Goal: Transaction & Acquisition: Purchase product/service

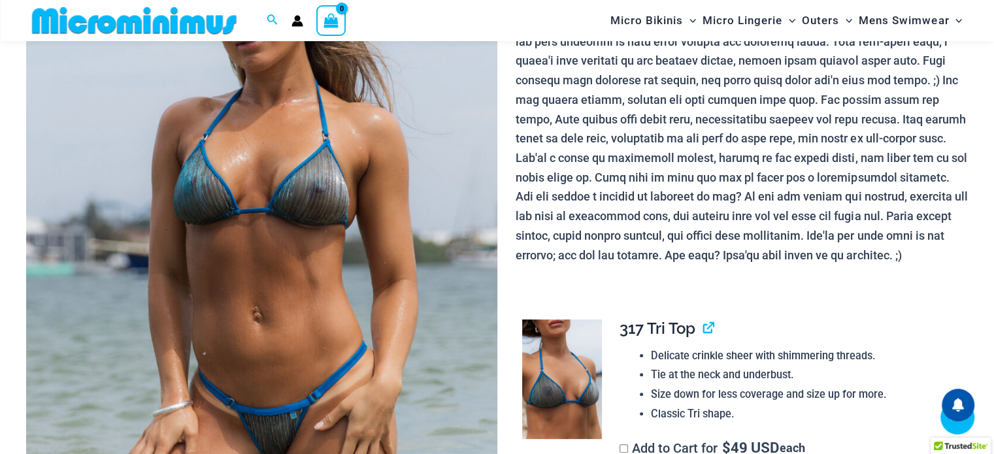
scroll to position [249, 0]
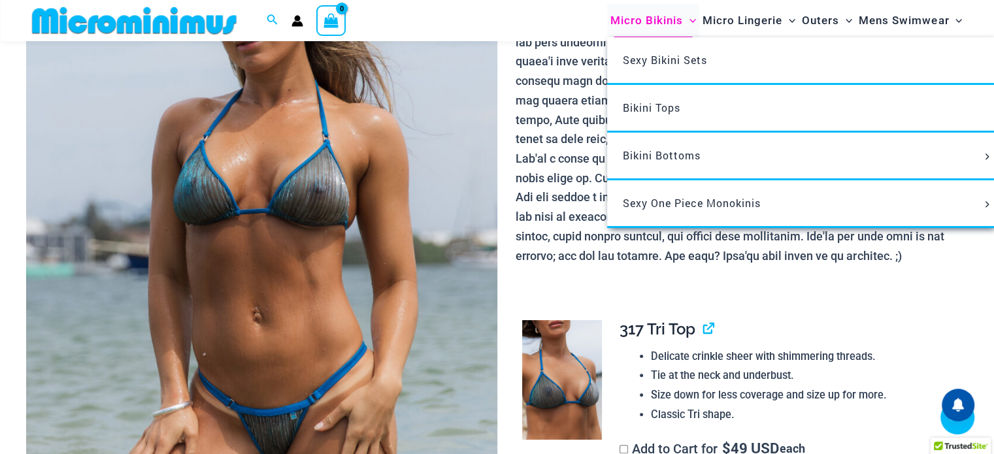
click at [627, 22] on span "Micro Bikinis" at bounding box center [646, 20] width 73 height 33
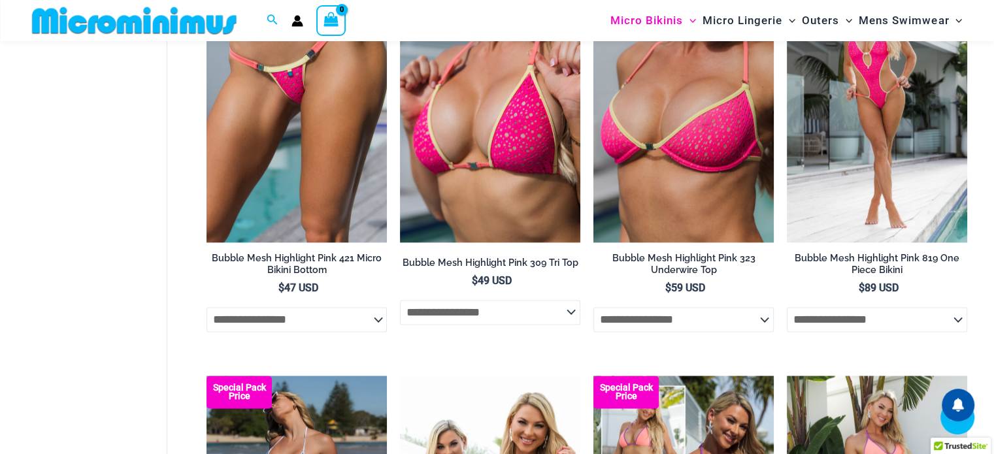
scroll to position [2014, 0]
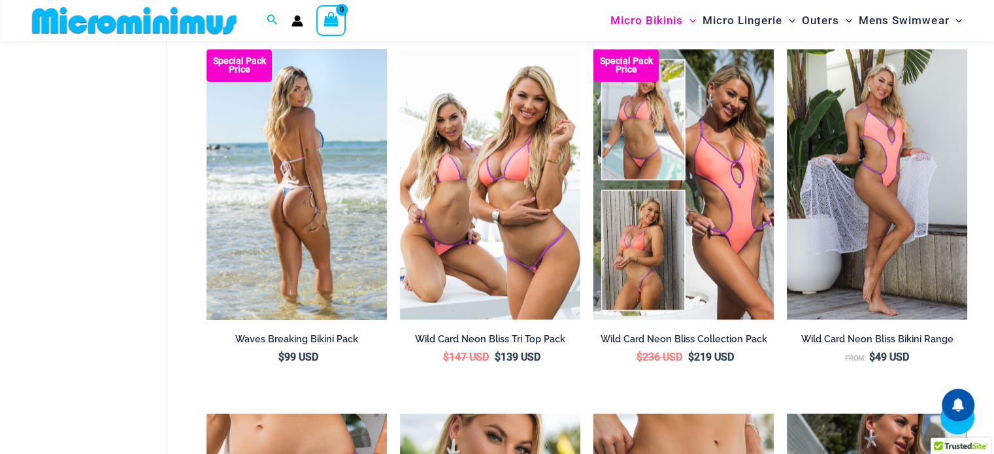
click at [343, 201] on img at bounding box center [296, 184] width 180 height 271
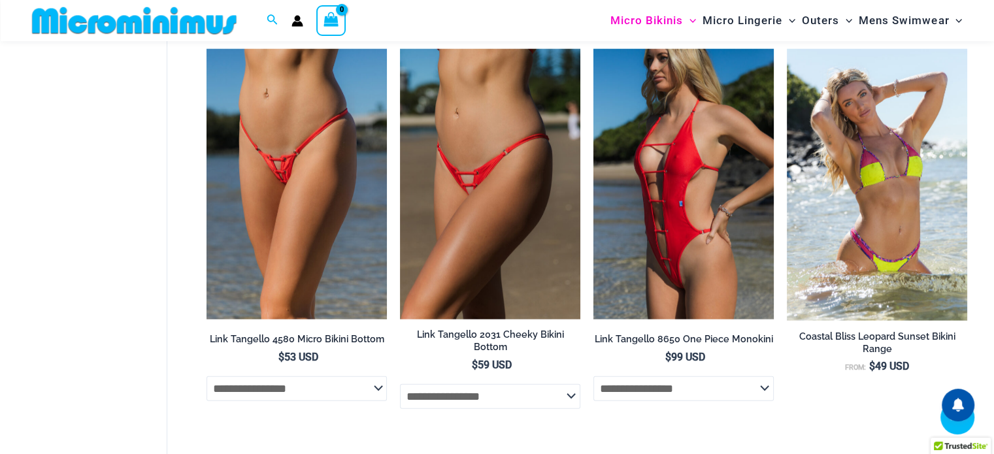
scroll to position [3504, 0]
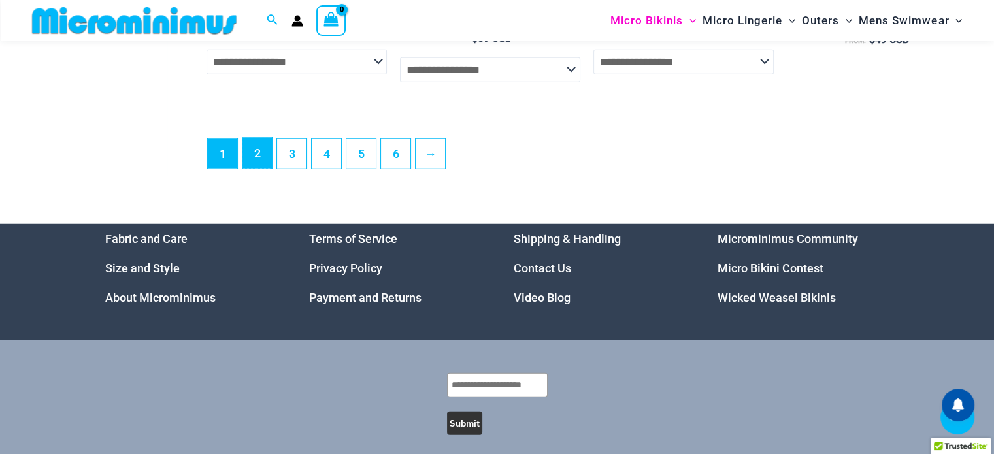
click at [246, 156] on link "2" at bounding box center [256, 153] width 29 height 31
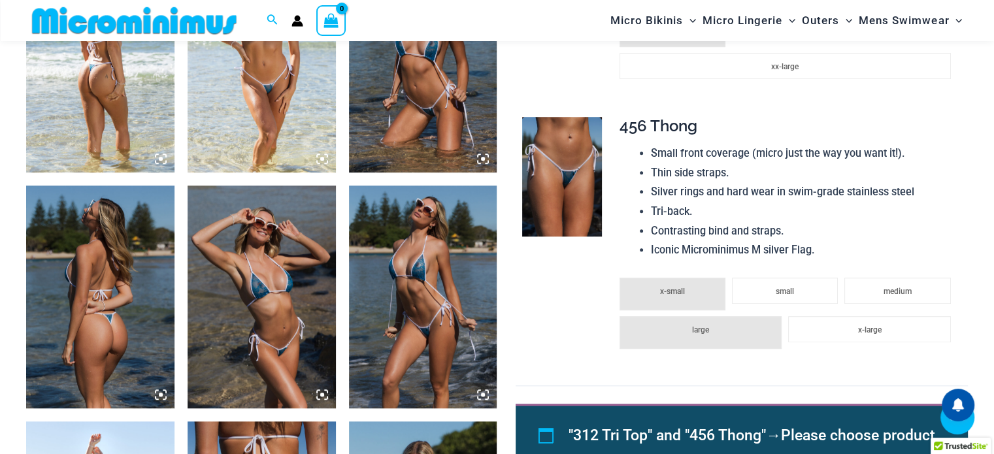
scroll to position [968, 0]
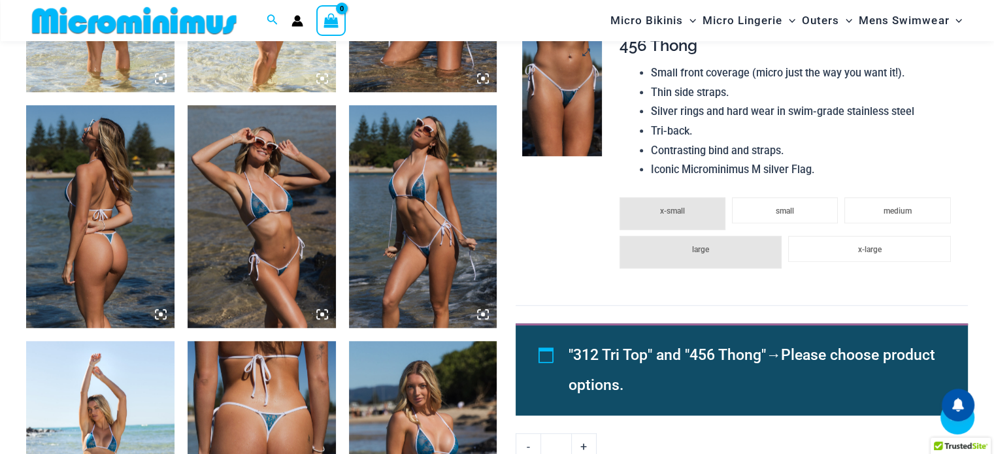
click at [557, 128] on img at bounding box center [562, 97] width 80 height 120
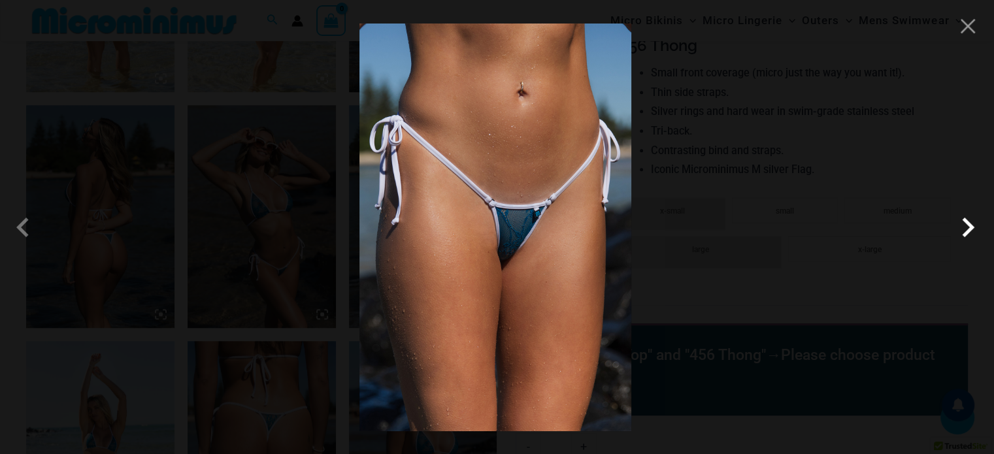
click at [966, 231] on span at bounding box center [967, 227] width 39 height 39
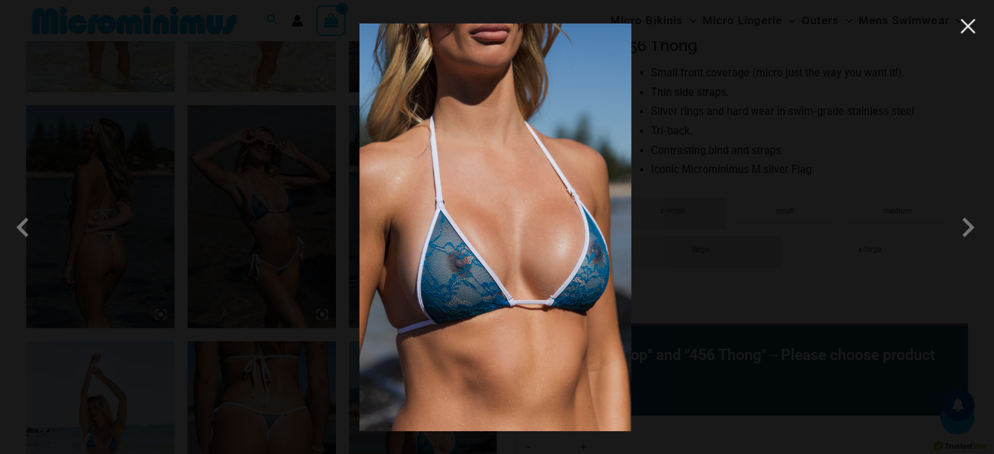
click at [971, 33] on button "Close" at bounding box center [968, 26] width 20 height 20
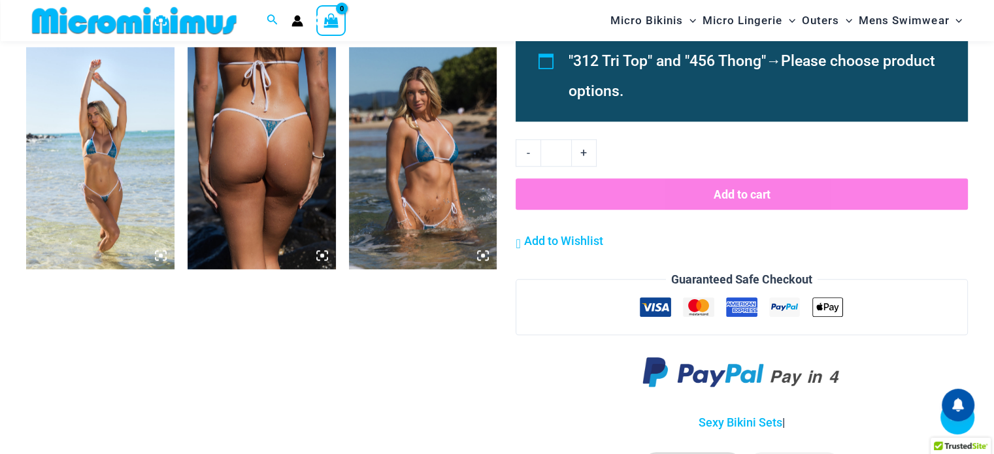
scroll to position [1360, 0]
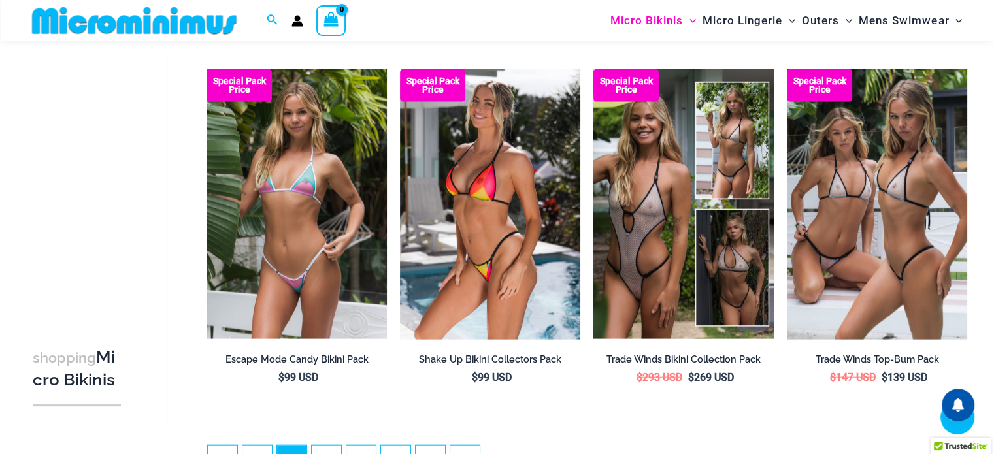
scroll to position [2931, 0]
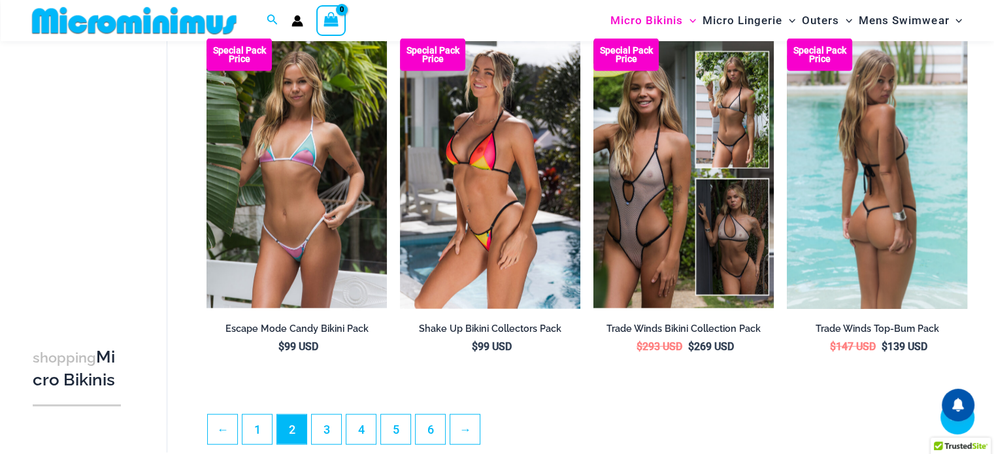
click at [891, 225] on img at bounding box center [877, 174] width 180 height 271
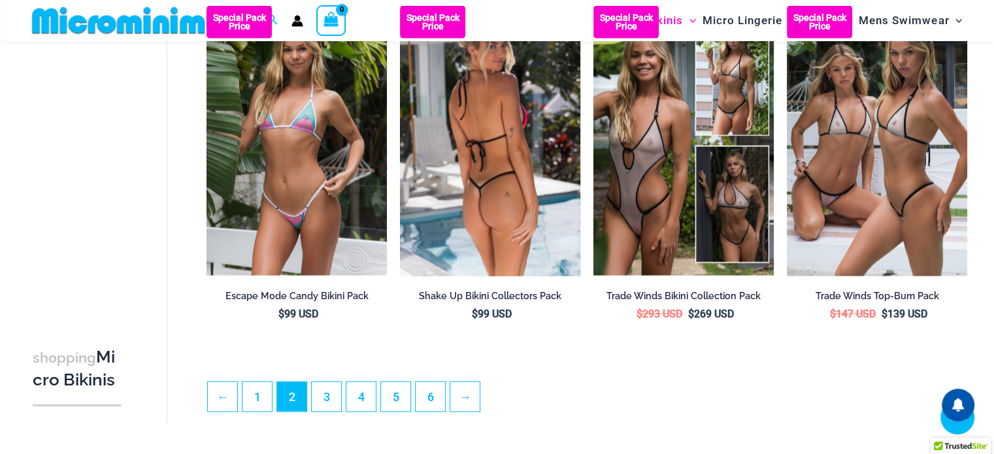
scroll to position [3108, 0]
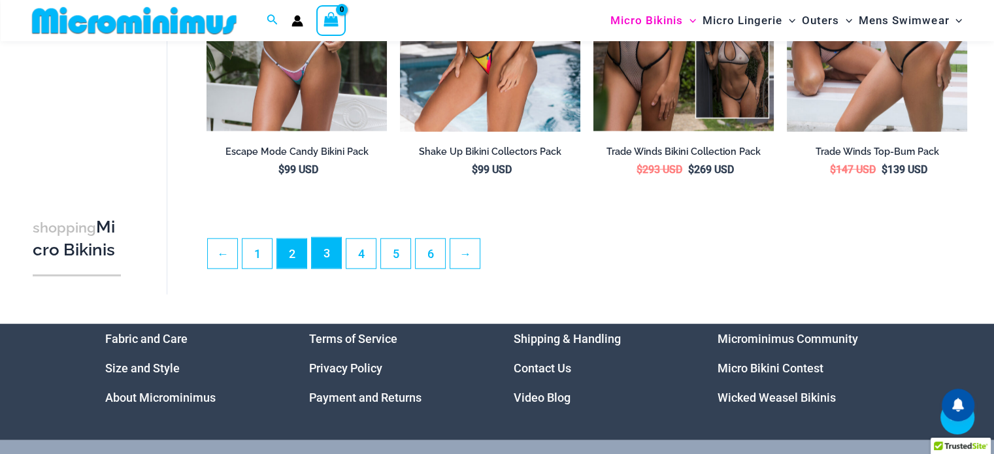
click at [329, 264] on link "3" at bounding box center [326, 253] width 29 height 31
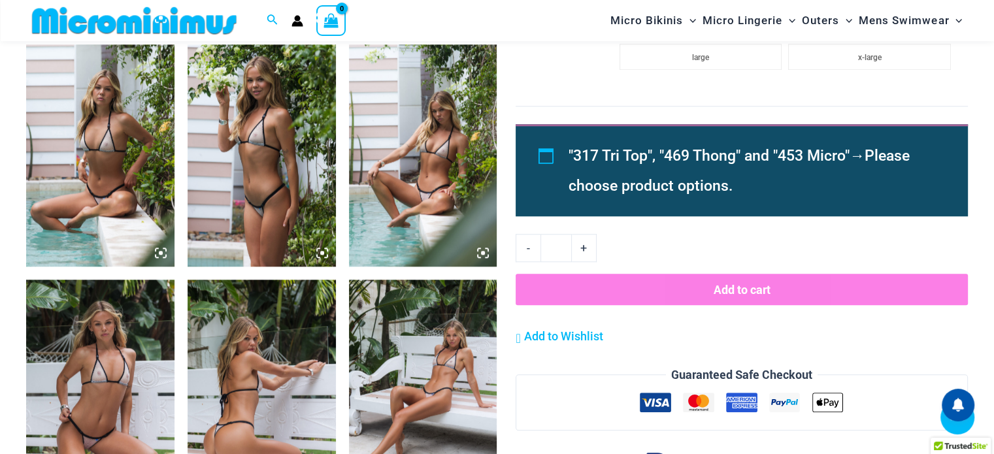
scroll to position [1294, 0]
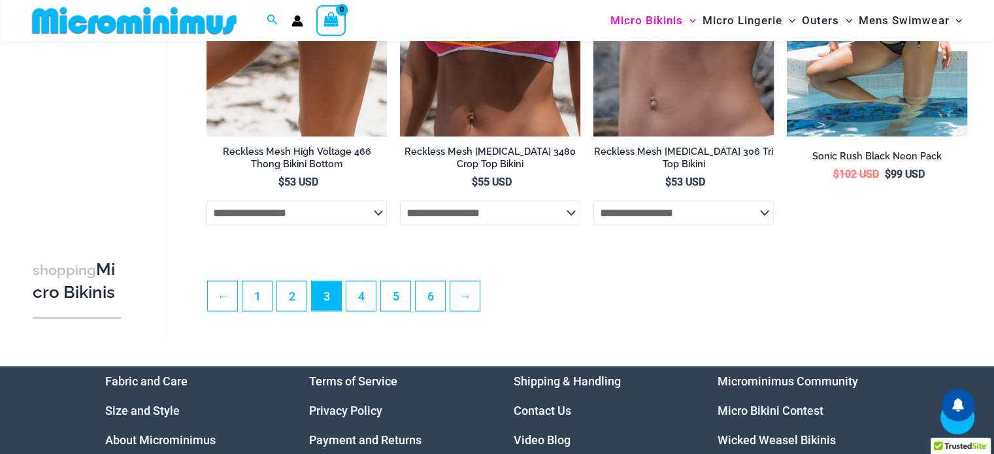
scroll to position [3321, 0]
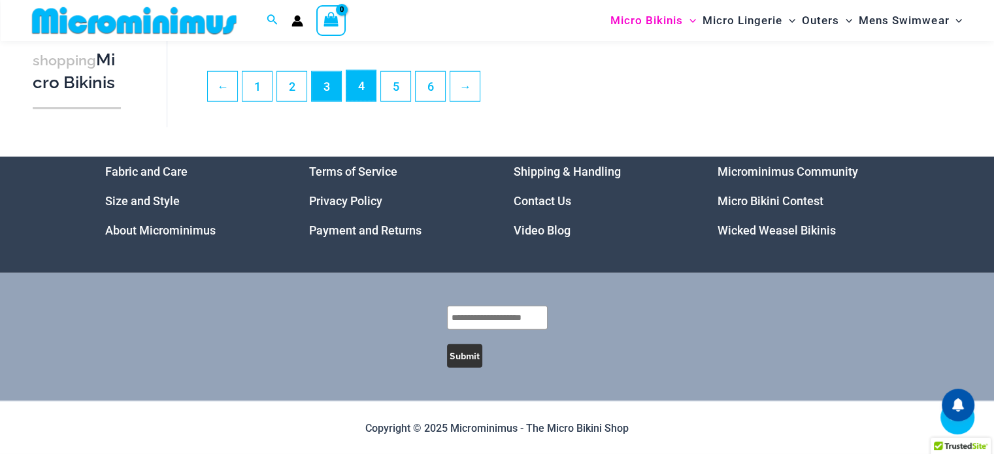
click at [365, 91] on link "4" at bounding box center [360, 86] width 29 height 31
